Goal: Task Accomplishment & Management: Use online tool/utility

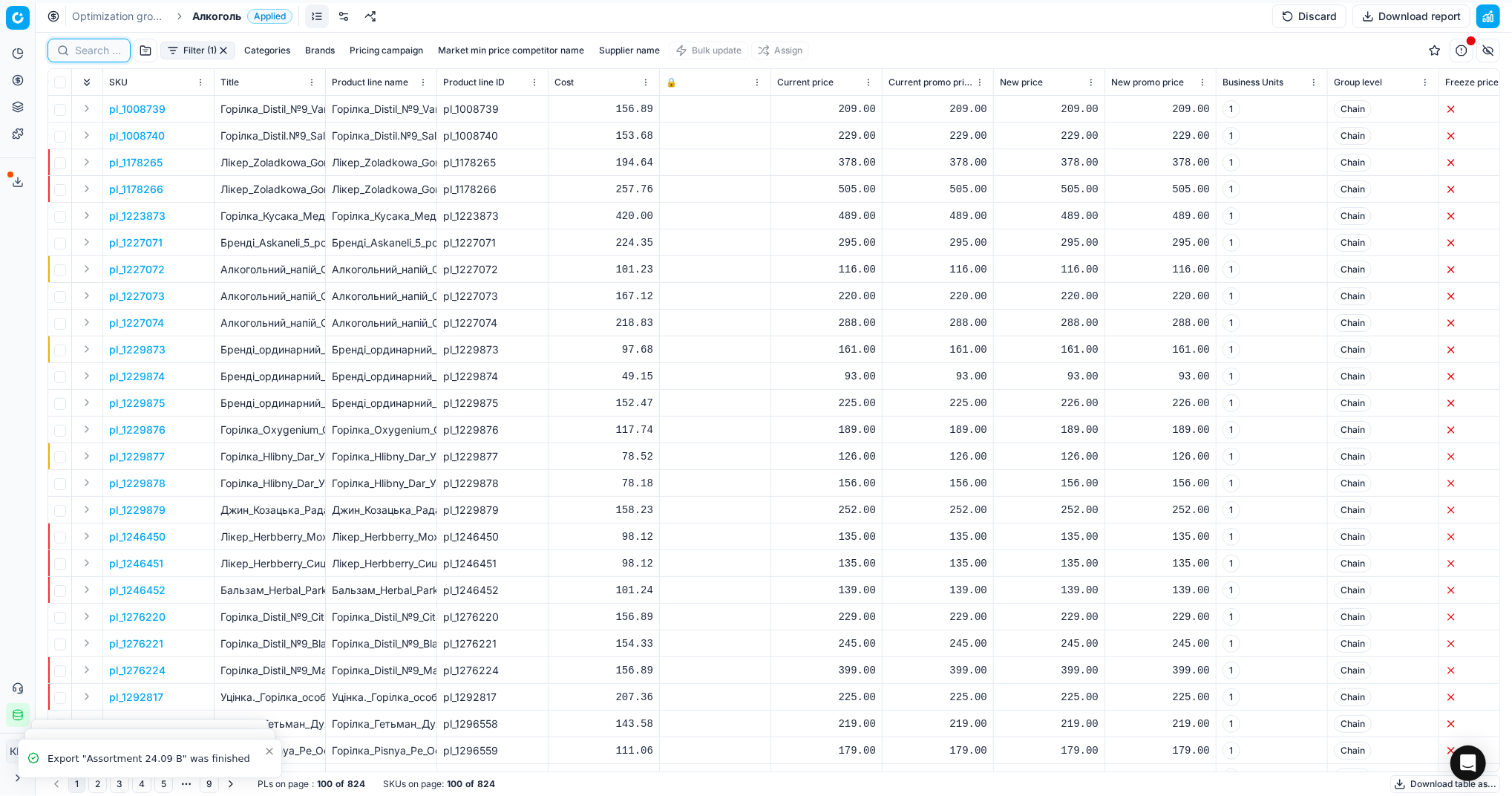
click at [117, 46] on input at bounding box center [97, 50] width 46 height 15
paste input "421094"
type input "421094"
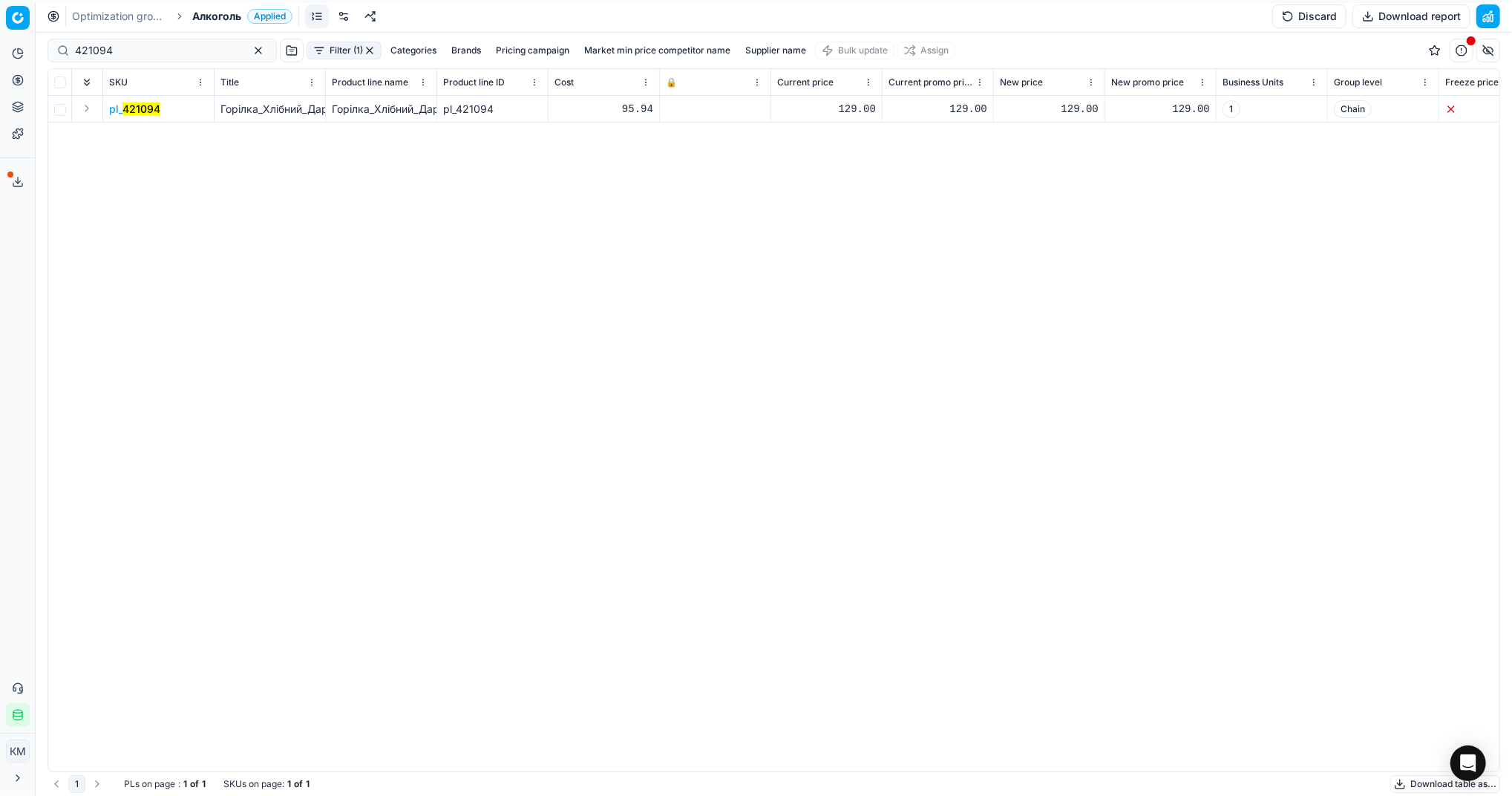
click at [115, 109] on span "pl_ 421094" at bounding box center [135, 108] width 52 height 15
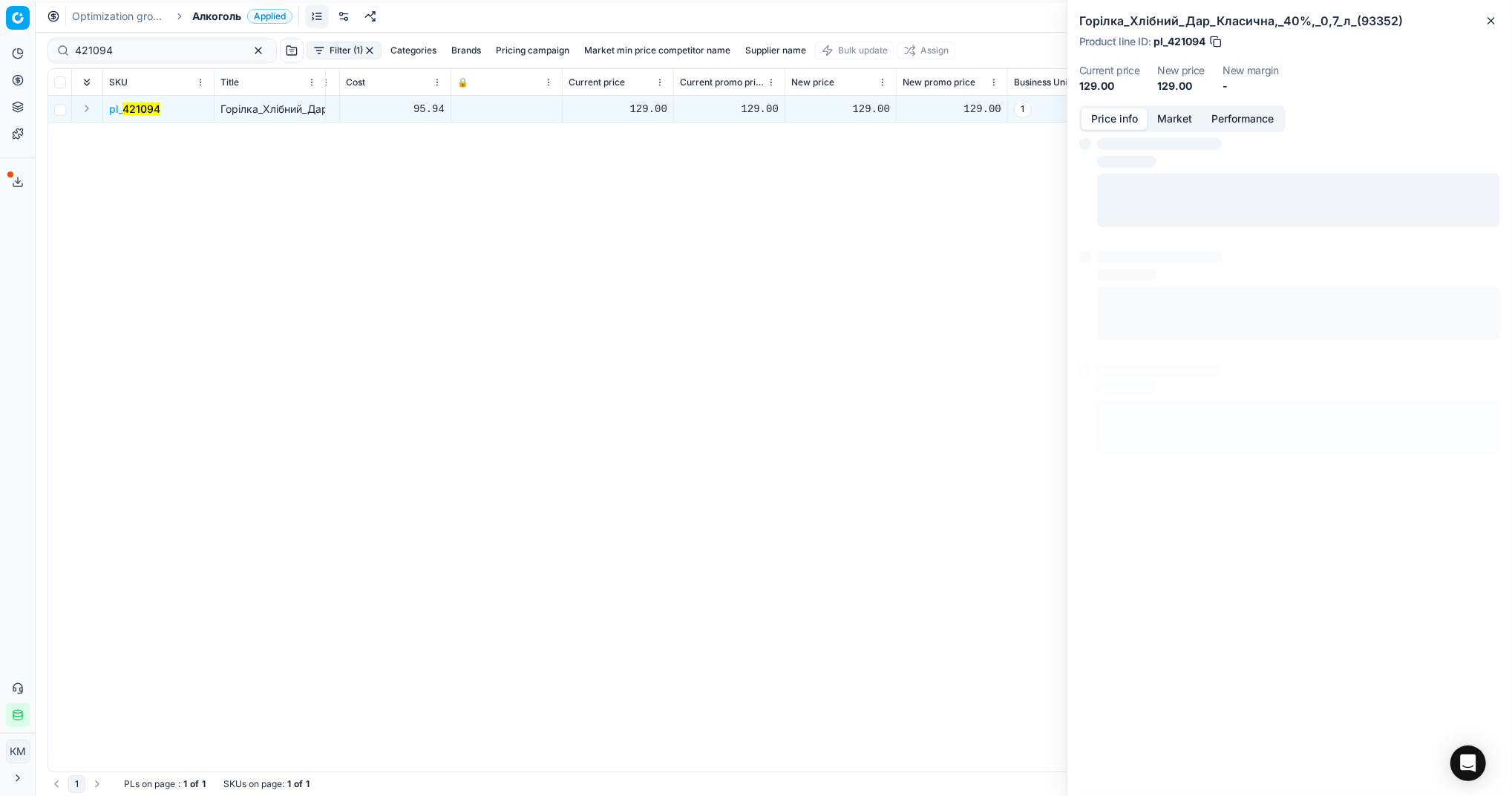
scroll to position [0, 262]
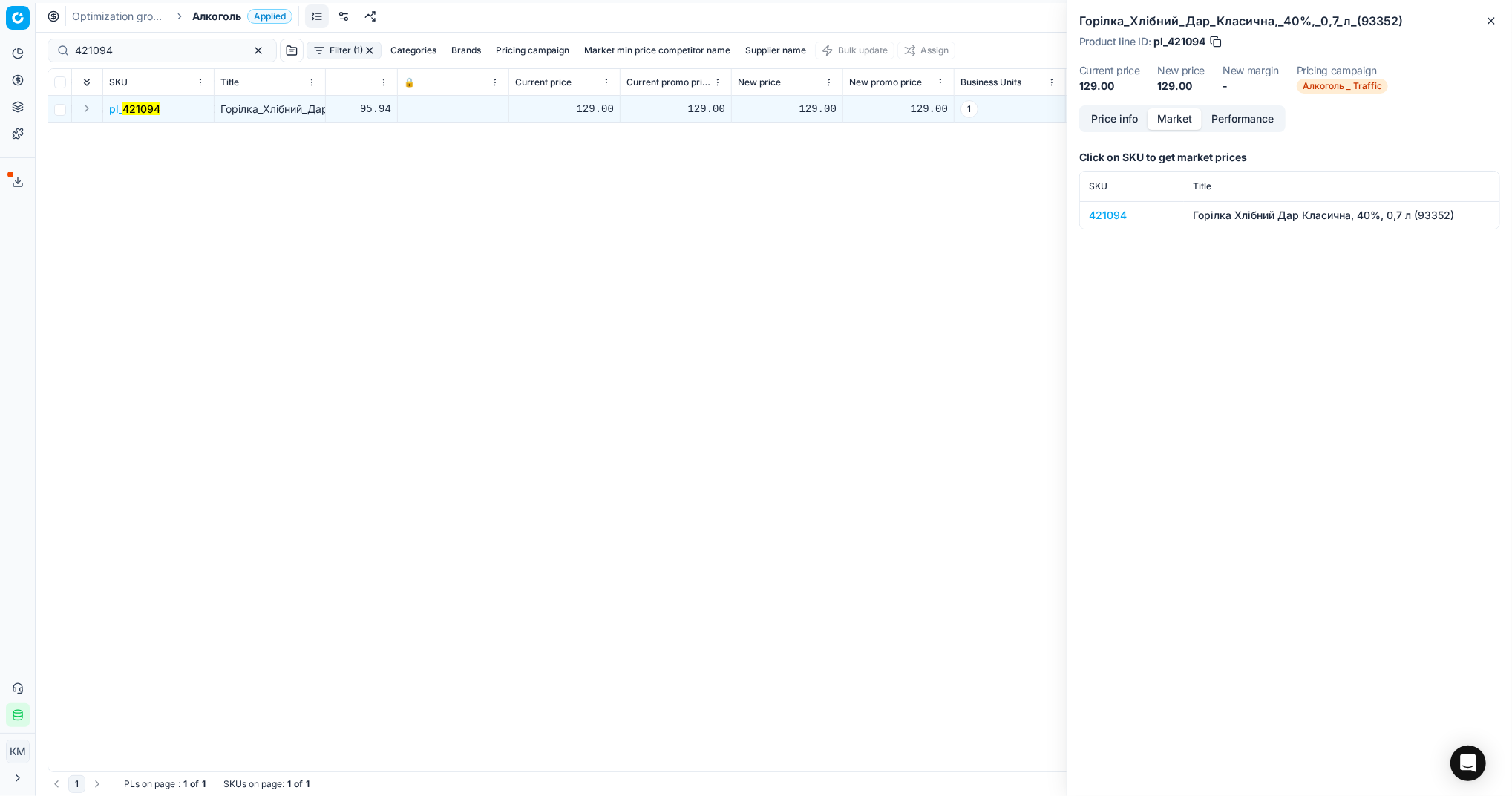
click at [1168, 124] on button "Market" at bounding box center [1174, 119] width 55 height 22
click at [1101, 219] on div "421094" at bounding box center [1131, 215] width 86 height 15
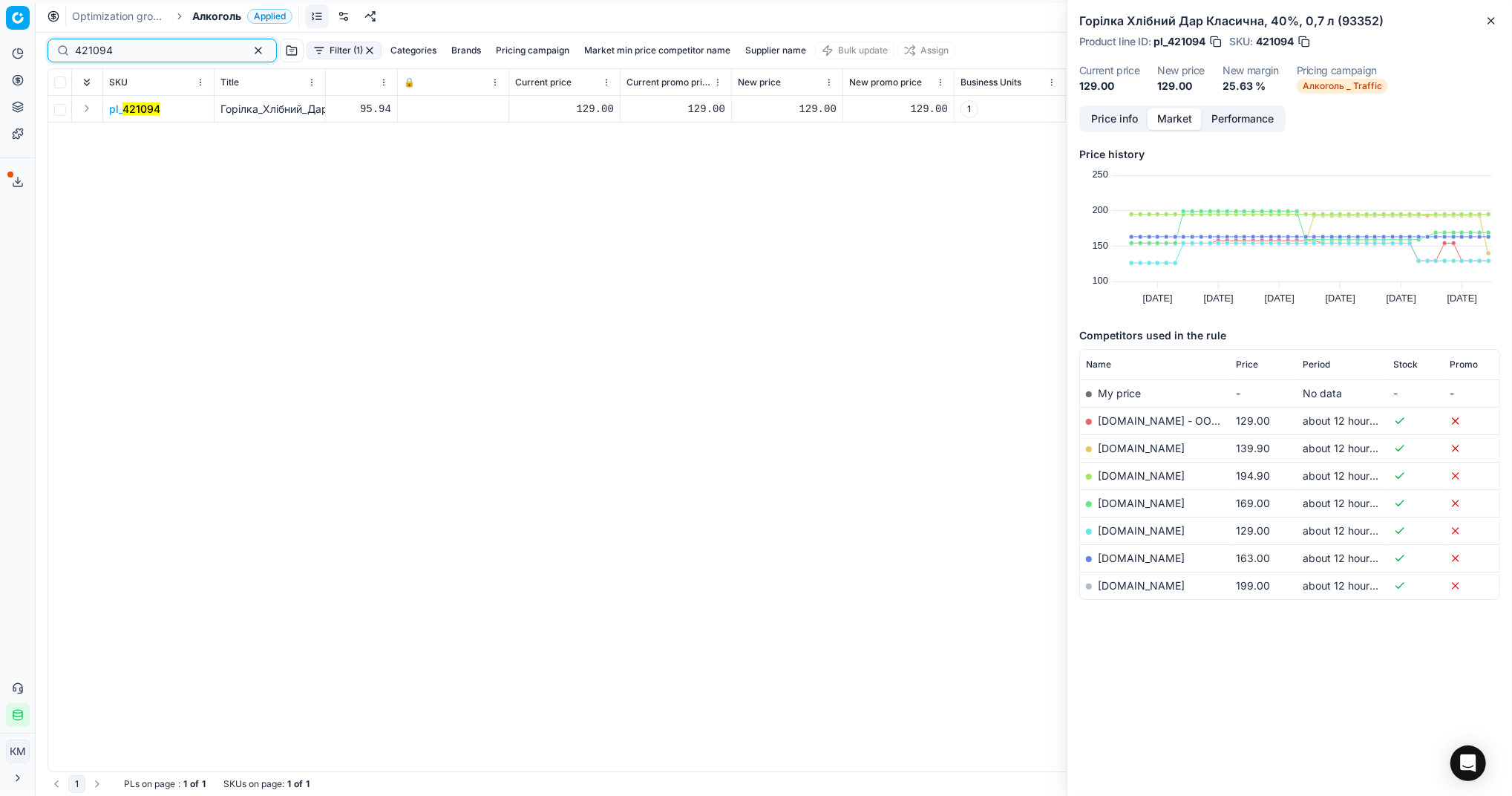
click at [250, 49] on button "button" at bounding box center [258, 51] width 18 height 18
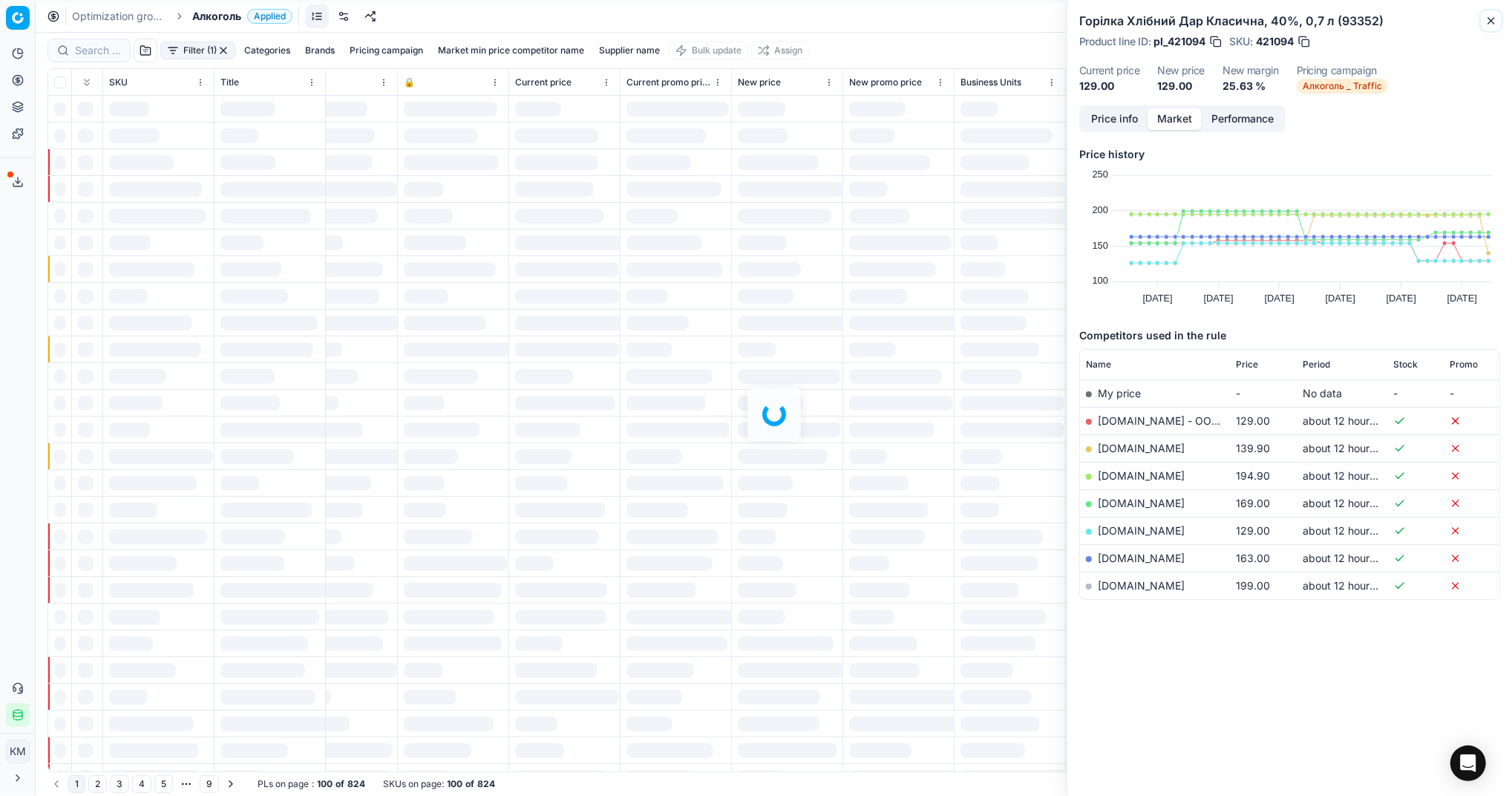
click at [1488, 28] on button "Close" at bounding box center [1491, 21] width 18 height 18
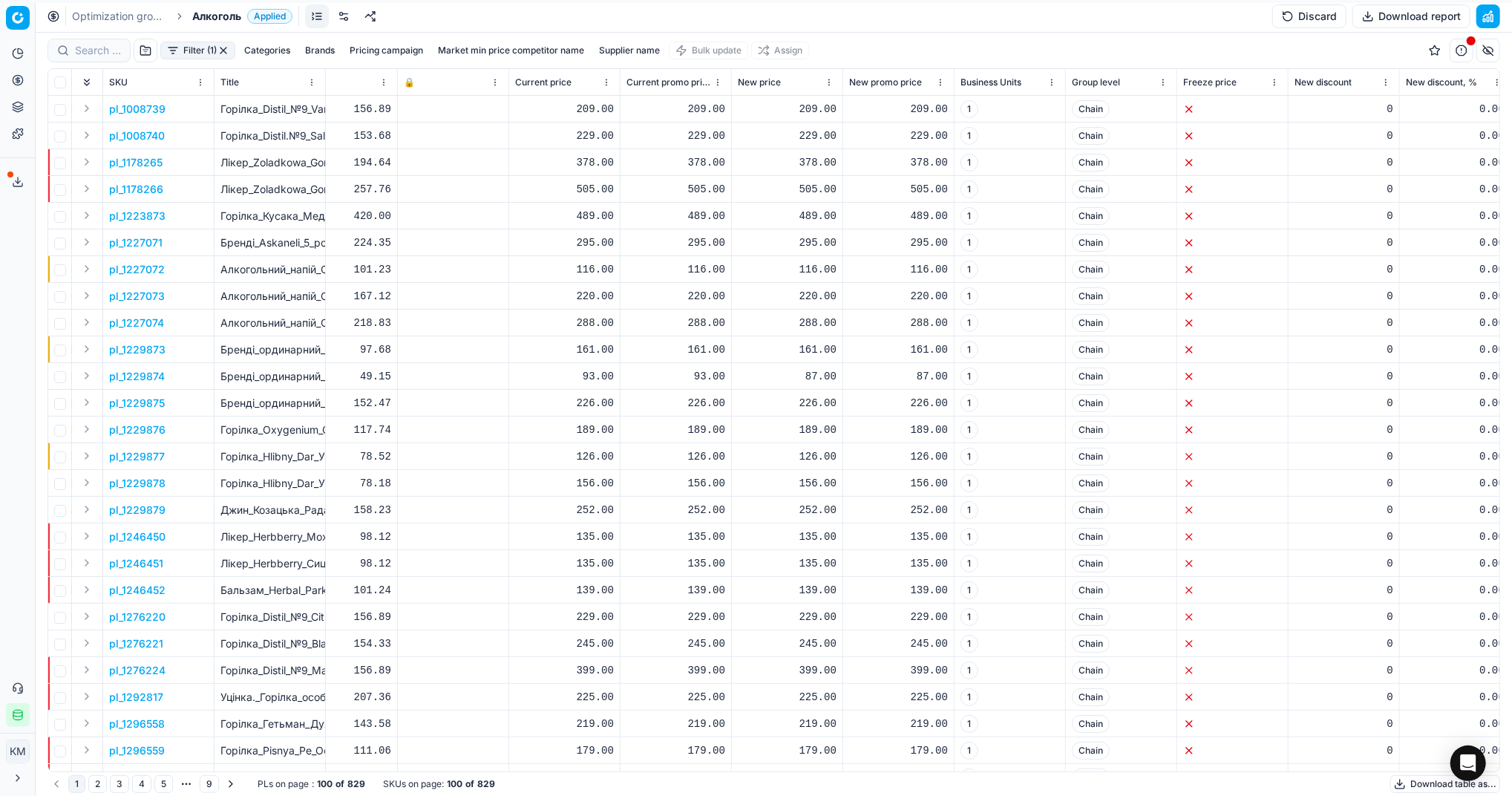
click at [1422, 781] on button "Download table as..." at bounding box center [1445, 784] width 110 height 18
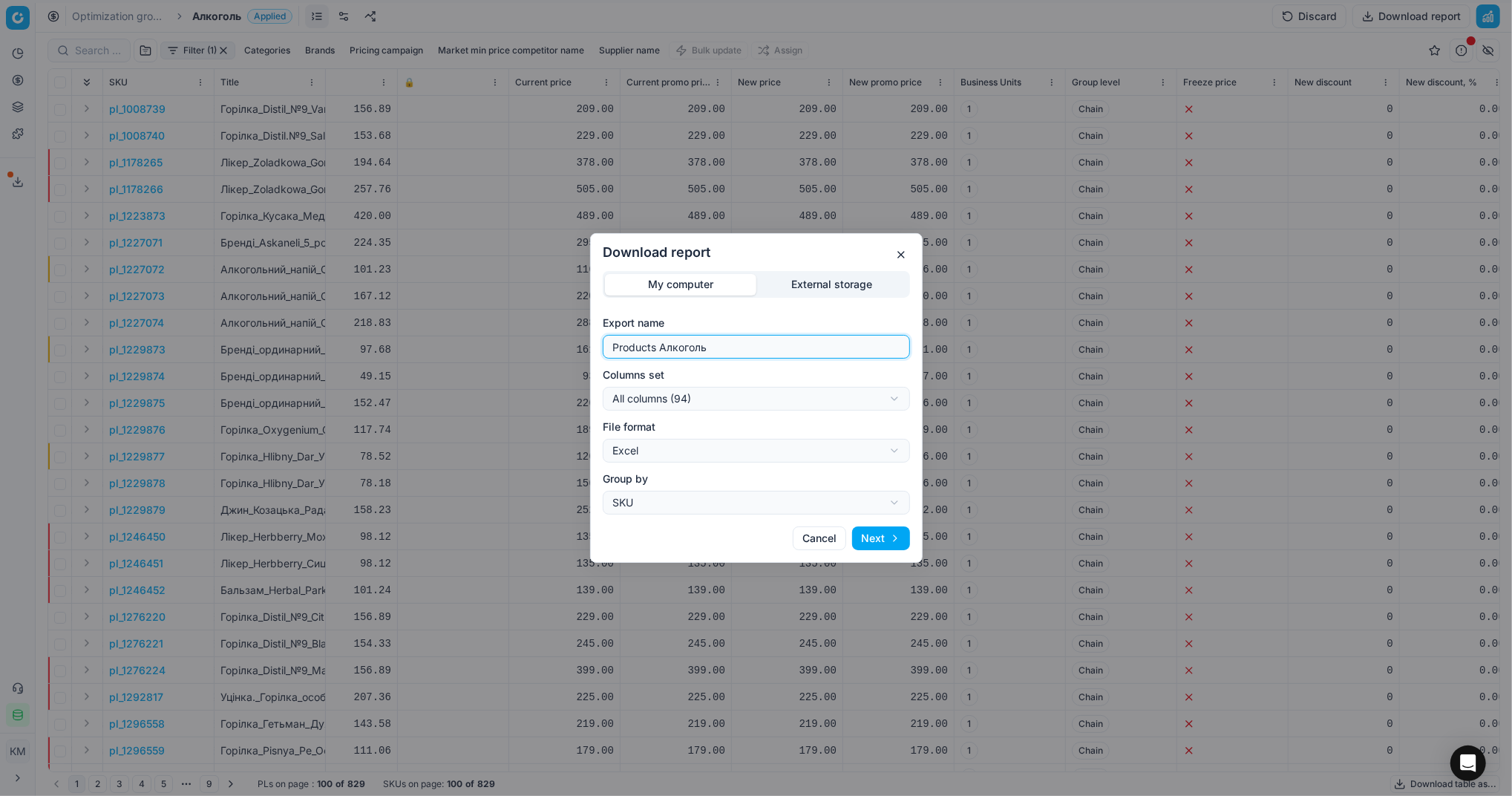
drag, startPoint x: 738, startPoint y: 350, endPoint x: 514, endPoint y: 336, distance: 224.4
click at [514, 336] on div "Download report My computer External storage Export name Products Алкоголь Colu…" at bounding box center [756, 398] width 1512 height 796
type input "Компетера [DATE]"
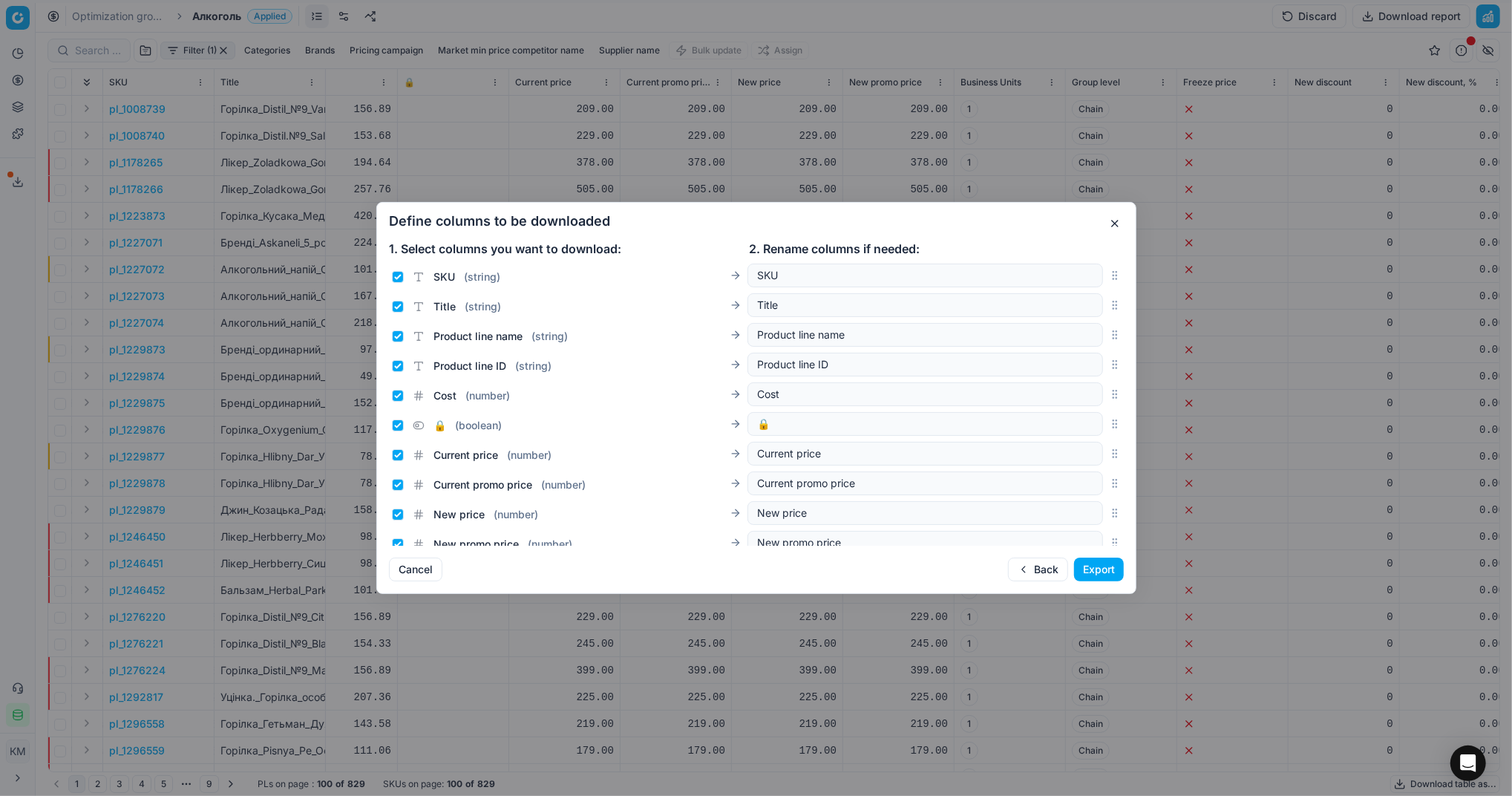
click at [1097, 560] on button "Export" at bounding box center [1099, 569] width 50 height 24
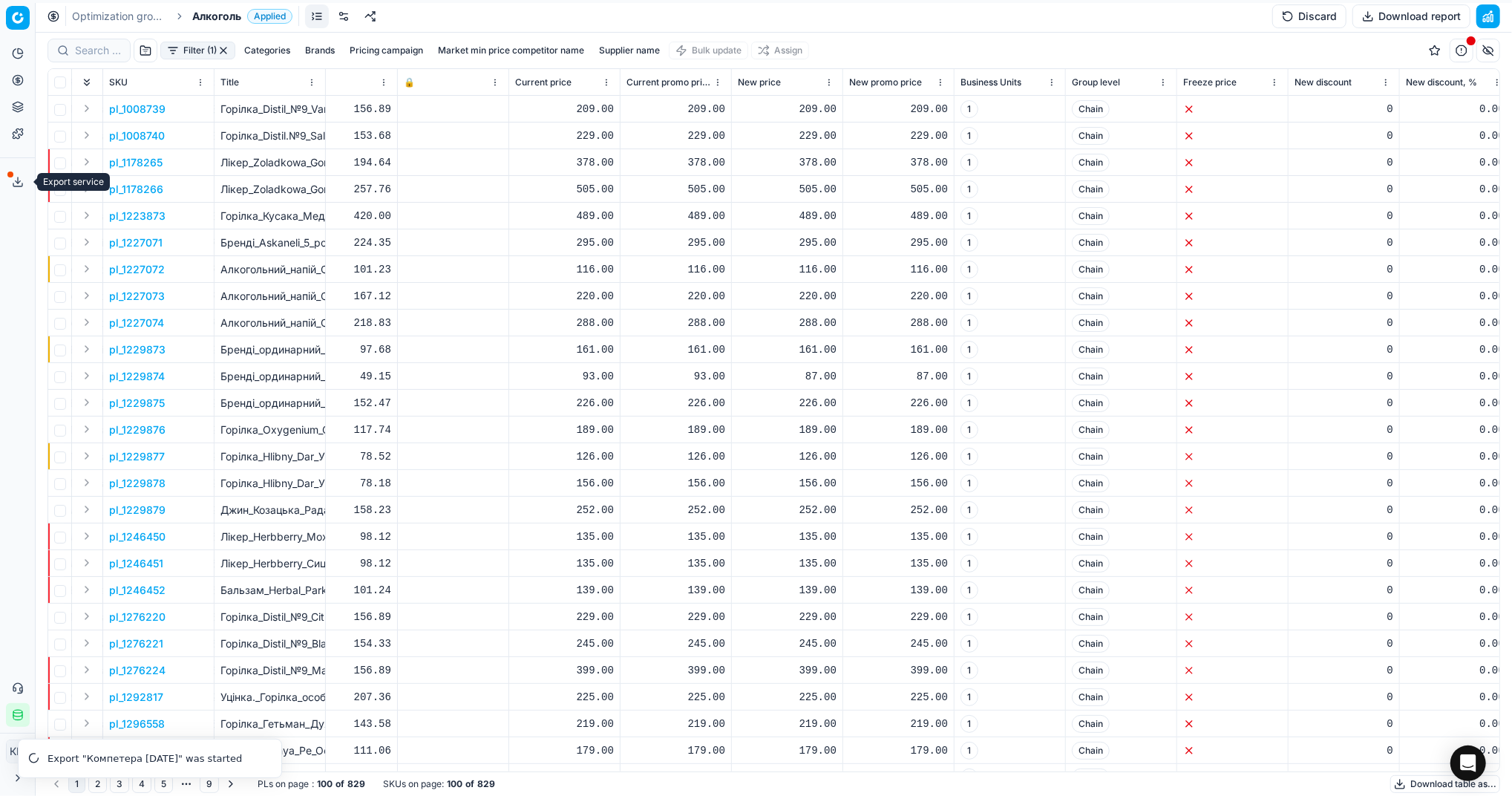
click at [24, 185] on button "Export service" at bounding box center [18, 182] width 24 height 24
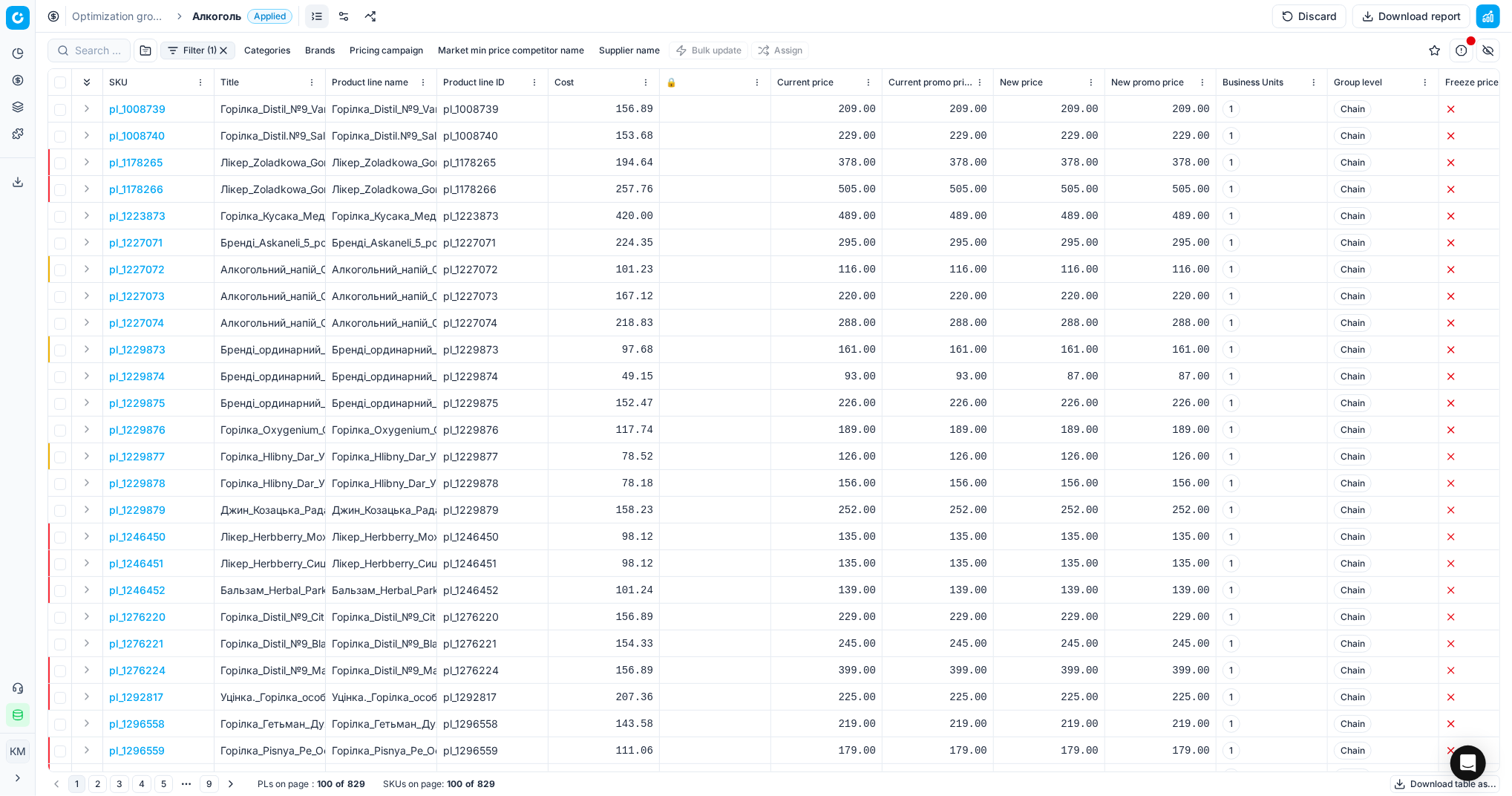
click at [19, 180] on icon at bounding box center [18, 182] width 12 height 12
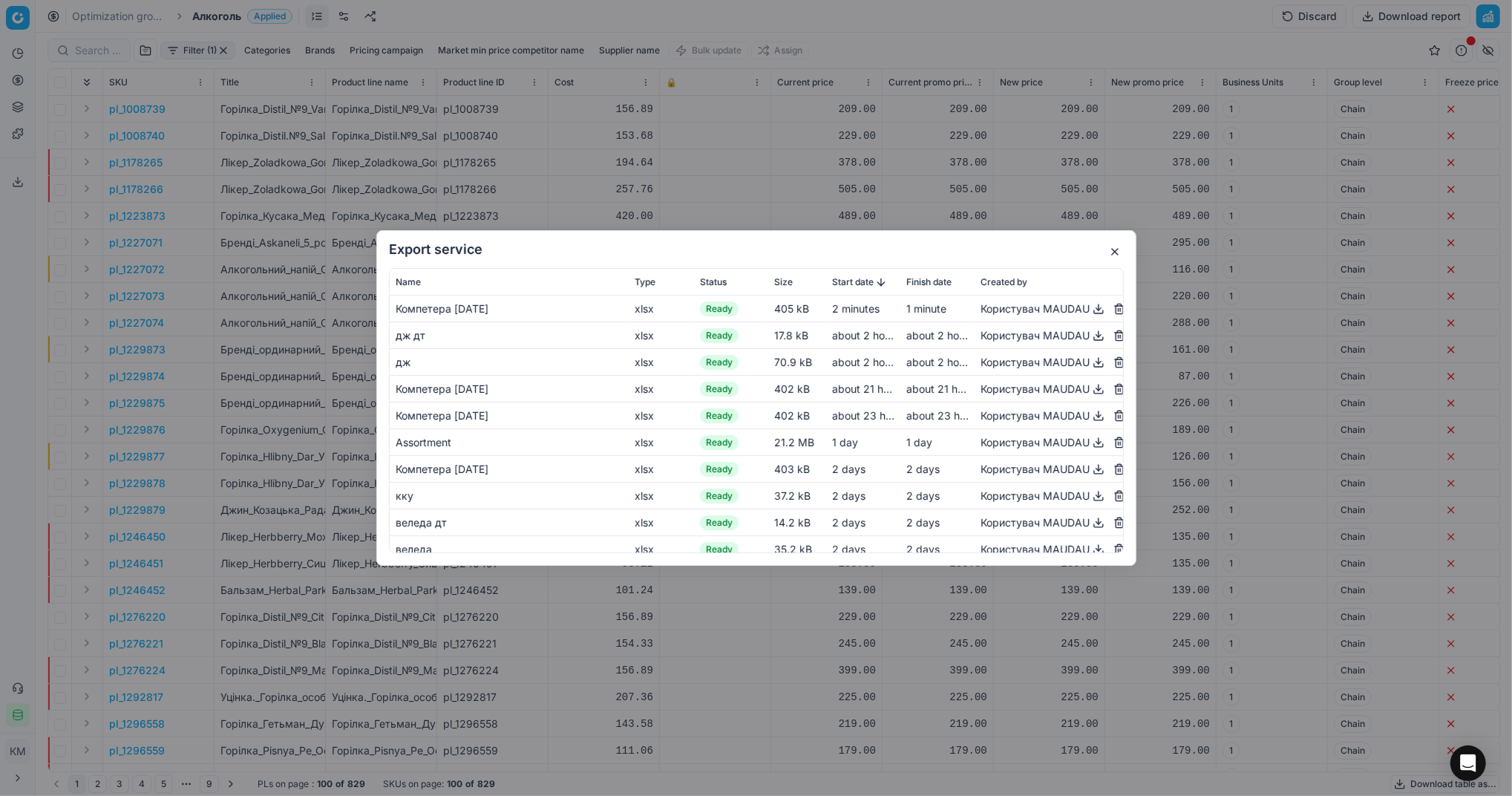
click at [1090, 309] on button "button" at bounding box center [1098, 309] width 18 height 18
click at [523, 135] on div "Export service Name Type Status Size Start date Finish date Created by Компетер…" at bounding box center [756, 398] width 1512 height 796
